Goal: Task Accomplishment & Management: Use online tool/utility

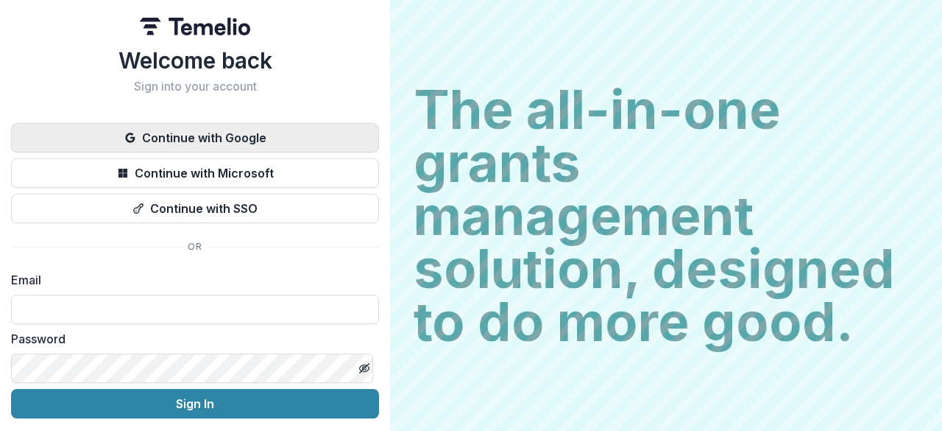
click at [237, 133] on button "Continue with Google" at bounding box center [195, 137] width 368 height 29
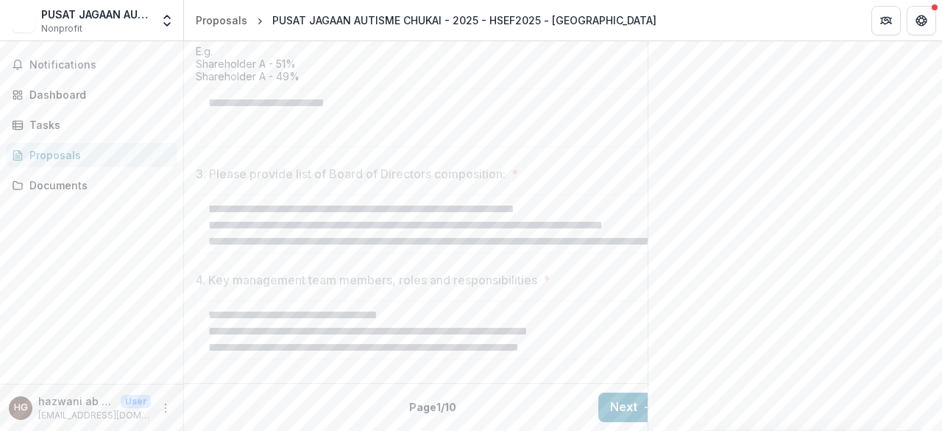
scroll to position [870, 0]
click at [44, 179] on div "Documents" at bounding box center [97, 184] width 136 height 15
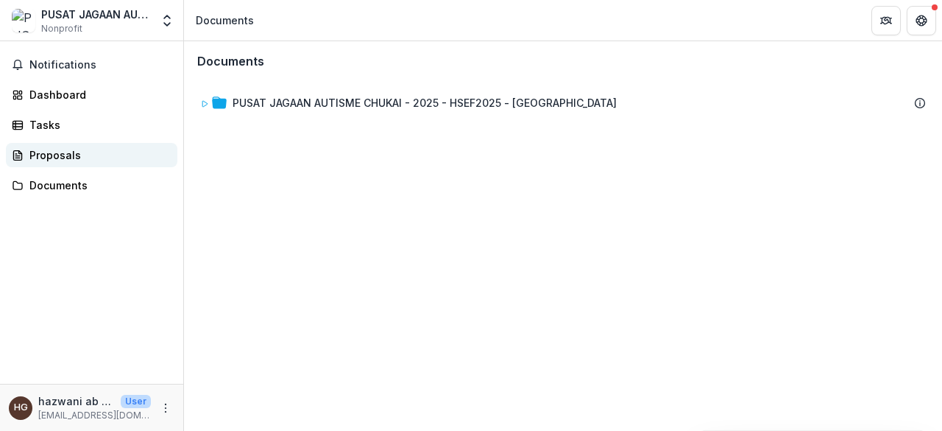
click at [54, 160] on div "Proposals" at bounding box center [97, 154] width 136 height 15
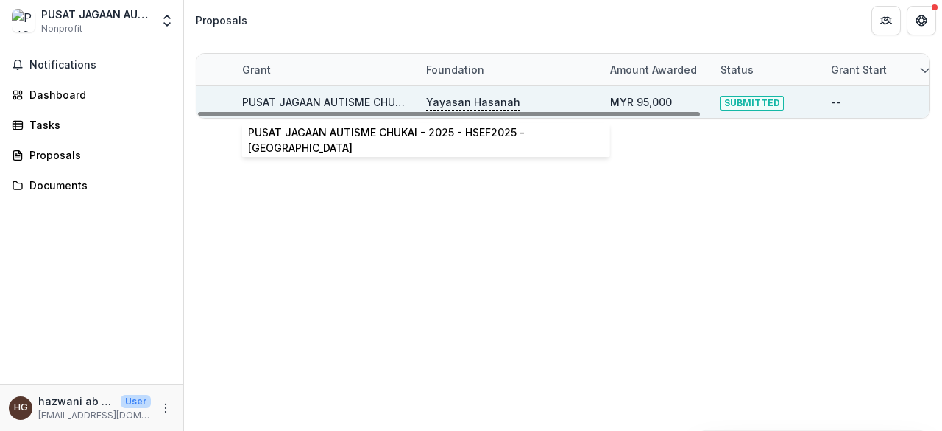
click at [328, 96] on link "PUSAT JAGAAN AUTISME CHUKAI - 2025 - HSEF2025 - [GEOGRAPHIC_DATA]" at bounding box center [434, 102] width 384 height 13
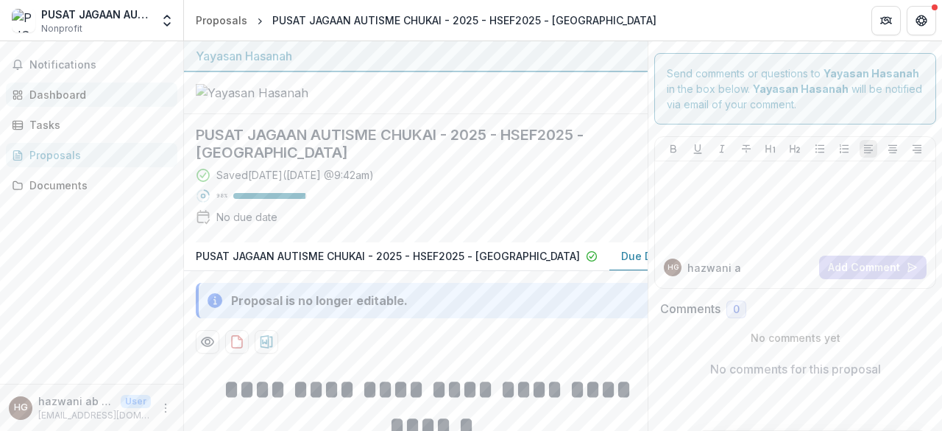
click at [63, 102] on div "Dashboard" at bounding box center [97, 94] width 136 height 15
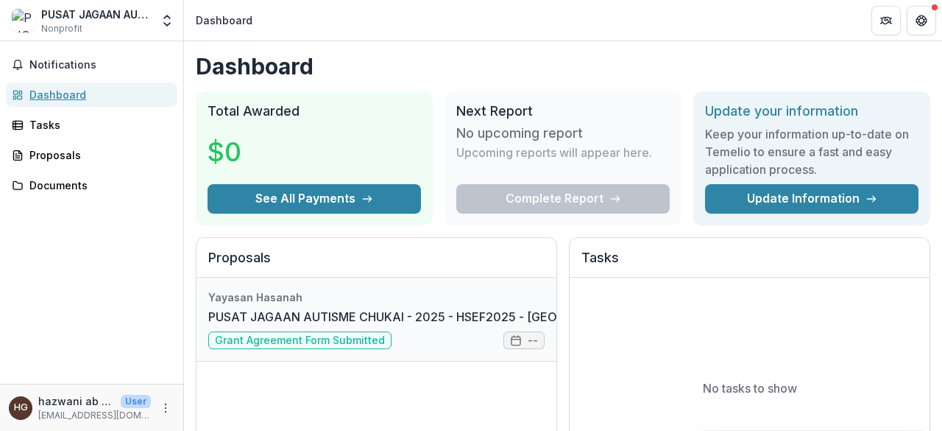
scroll to position [74, 0]
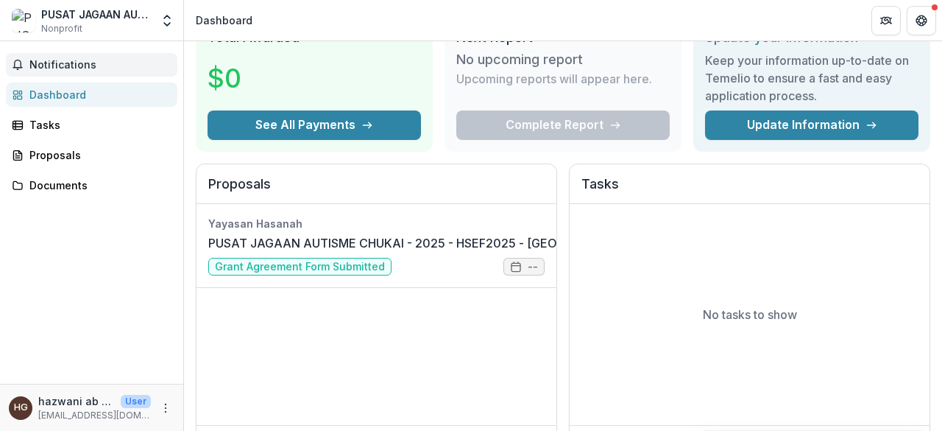
click at [80, 68] on span "Notifications" at bounding box center [100, 65] width 142 height 13
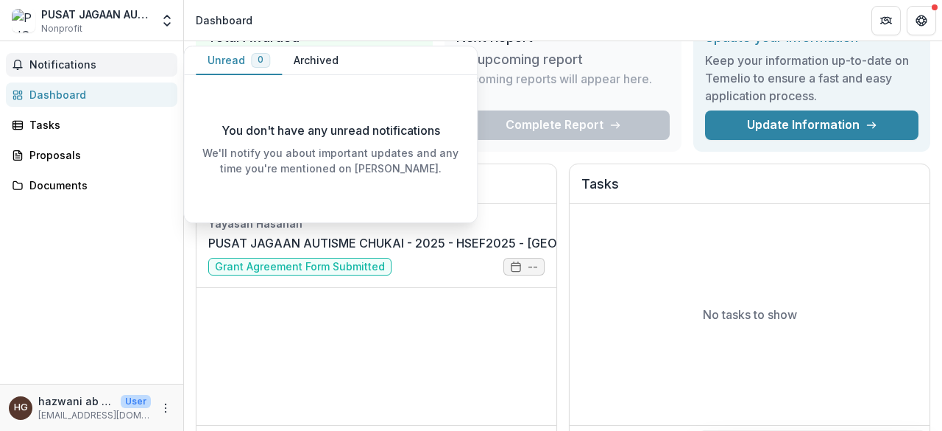
click at [80, 68] on span "Notifications" at bounding box center [100, 65] width 142 height 13
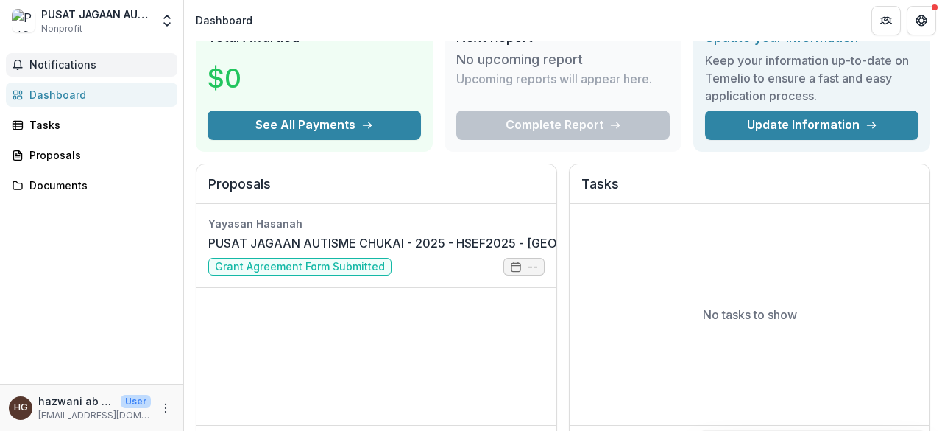
click at [78, 66] on span "Notifications" at bounding box center [100, 65] width 142 height 13
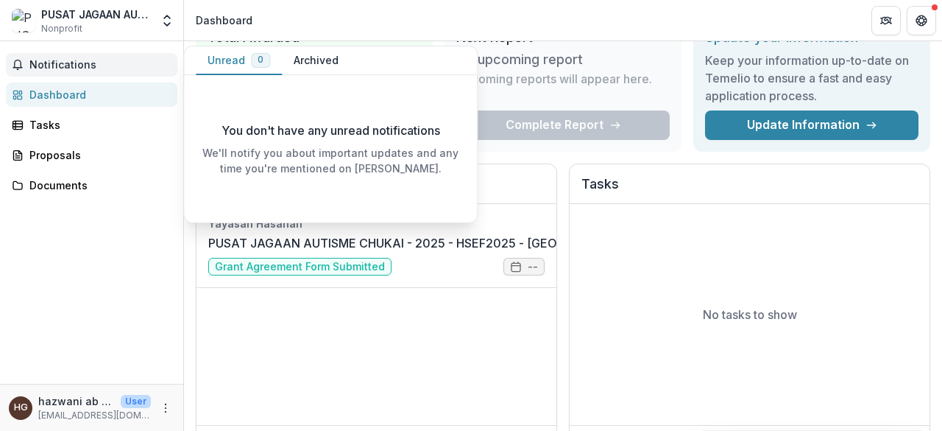
click at [331, 66] on button "Archived" at bounding box center [316, 60] width 68 height 29
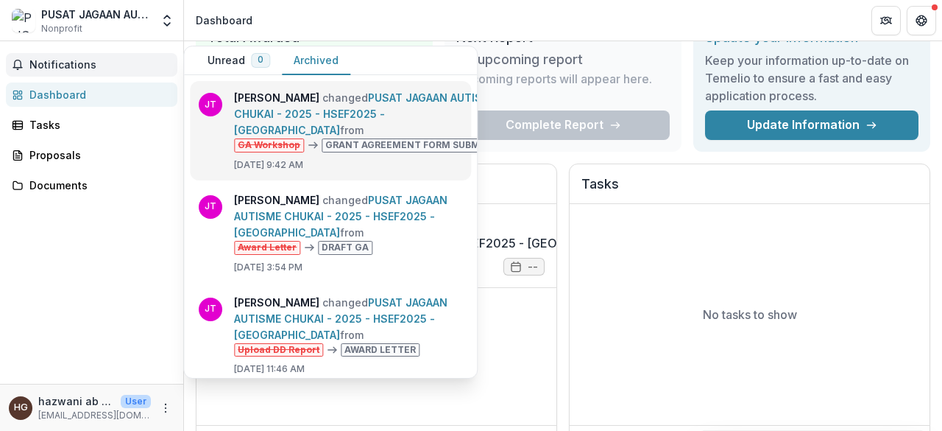
click at [355, 104] on link "PUSAT JAGAAN AUTISME CHUKAI - 2025 - HSEF2025 - [GEOGRAPHIC_DATA]" at bounding box center [366, 113] width 264 height 45
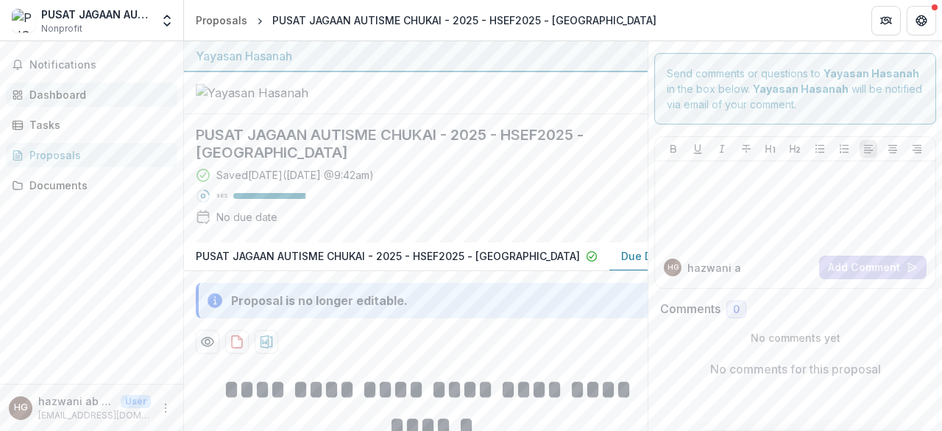
click at [94, 98] on div "Dashboard" at bounding box center [97, 94] width 136 height 15
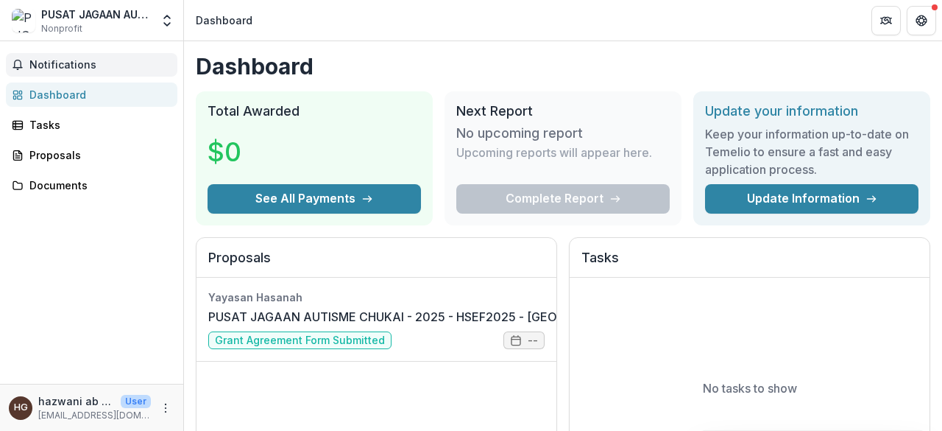
click at [94, 71] on button "Notifications" at bounding box center [92, 65] width 172 height 24
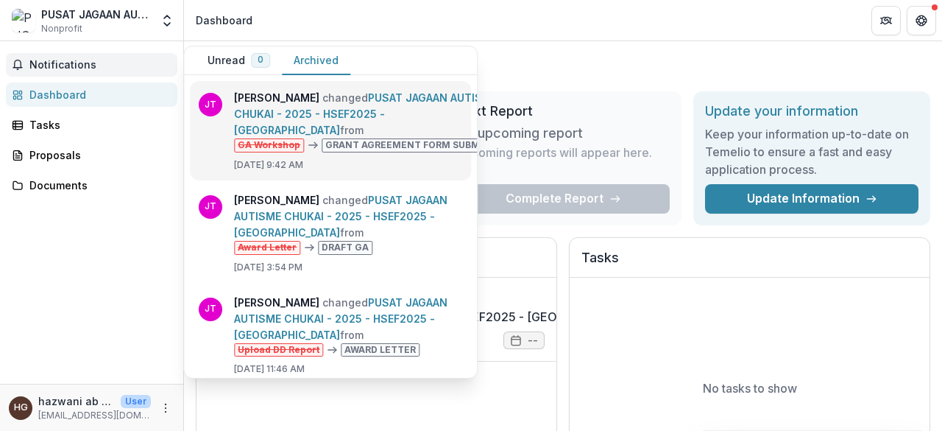
click at [359, 107] on link "PUSAT JAGAAN AUTISME CHUKAI - 2025 - HSEF2025 - [GEOGRAPHIC_DATA]" at bounding box center [366, 113] width 264 height 45
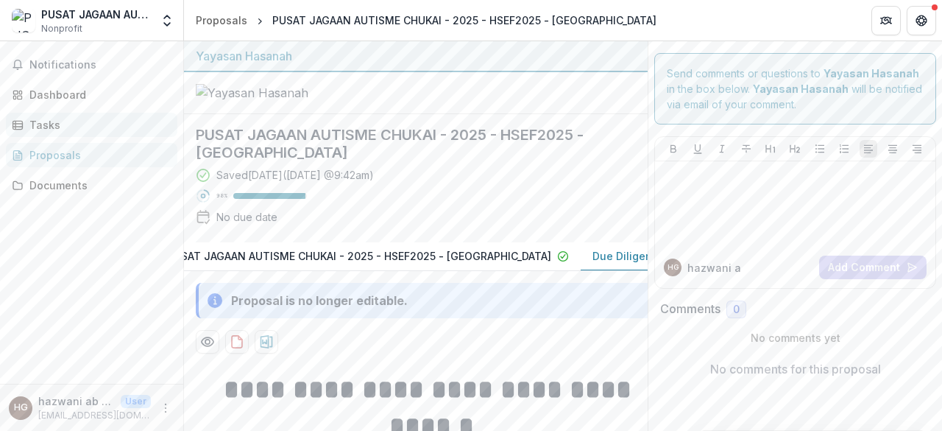
click at [105, 126] on div "Tasks" at bounding box center [97, 124] width 136 height 15
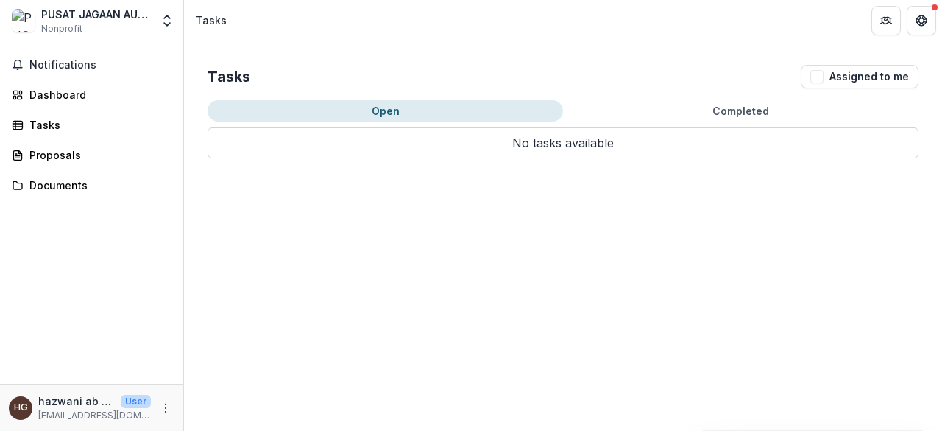
click at [674, 113] on button "Completed" at bounding box center [741, 110] width 356 height 21
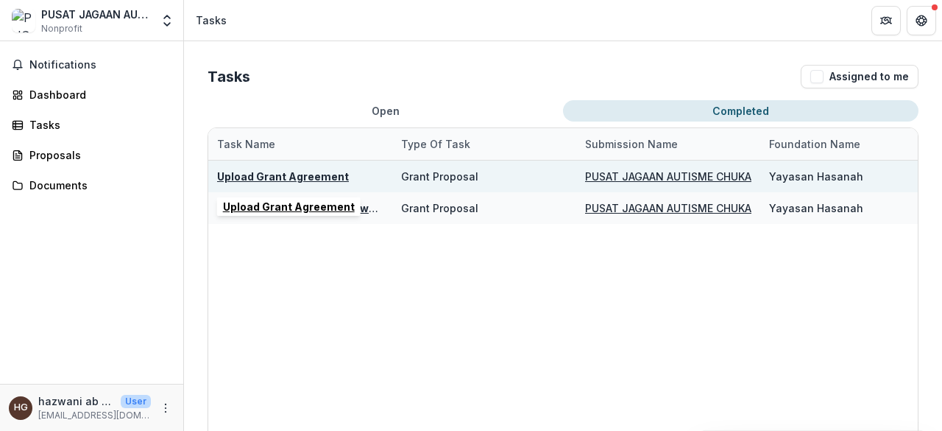
click at [258, 175] on u "Upload Grant Agreement" at bounding box center [283, 176] width 132 height 13
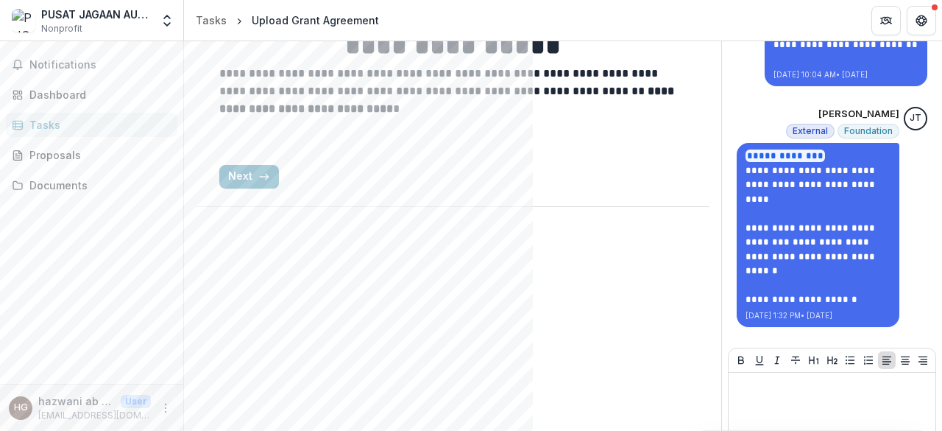
scroll to position [221, 0]
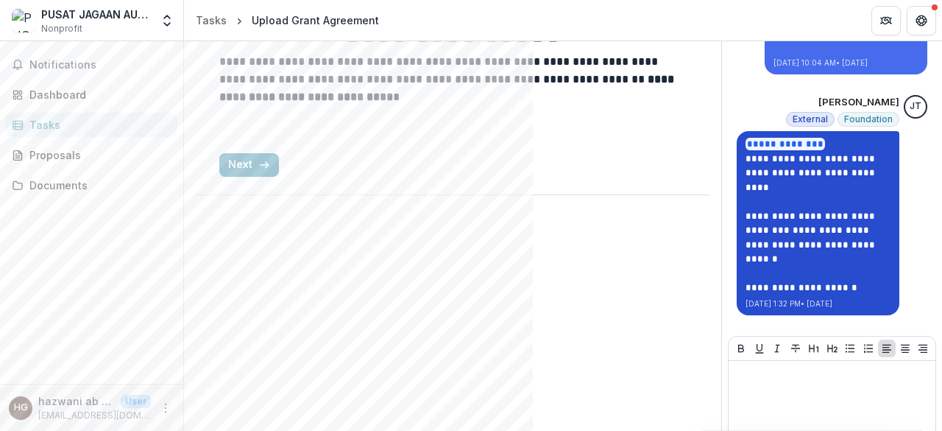
click at [795, 248] on link "**********" at bounding box center [812, 244] width 133 height 38
